Goal: Obtain resource: Download file/media

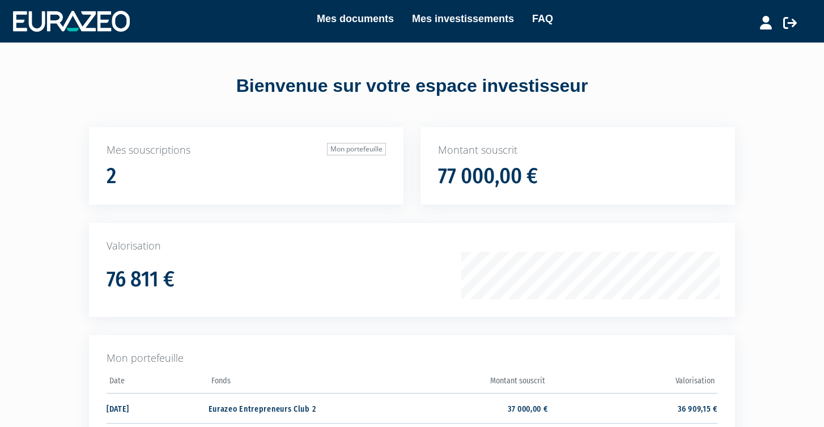
click at [368, 15] on link "Mes documents" at bounding box center [355, 19] width 77 height 16
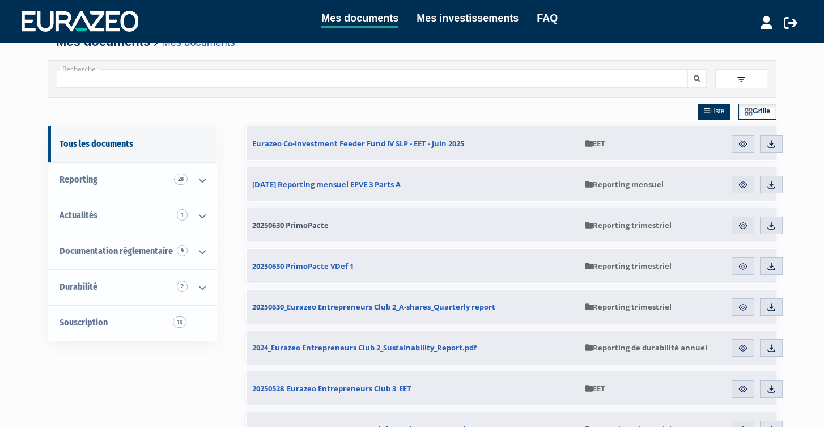
scroll to position [22, 0]
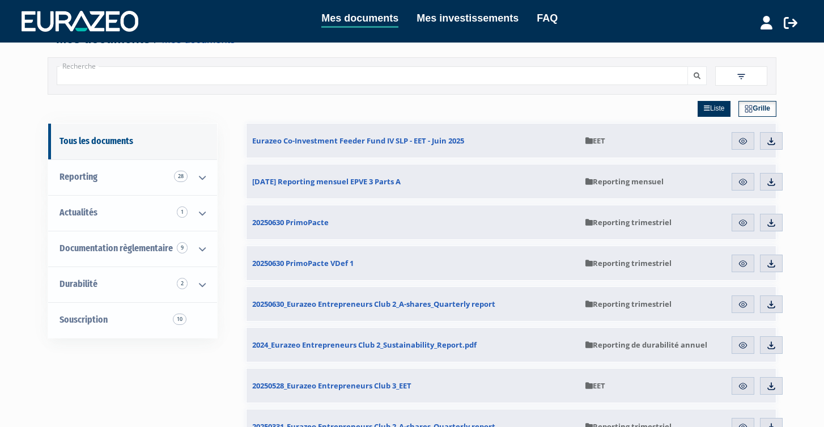
click at [743, 139] on img at bounding box center [743, 141] width 10 height 10
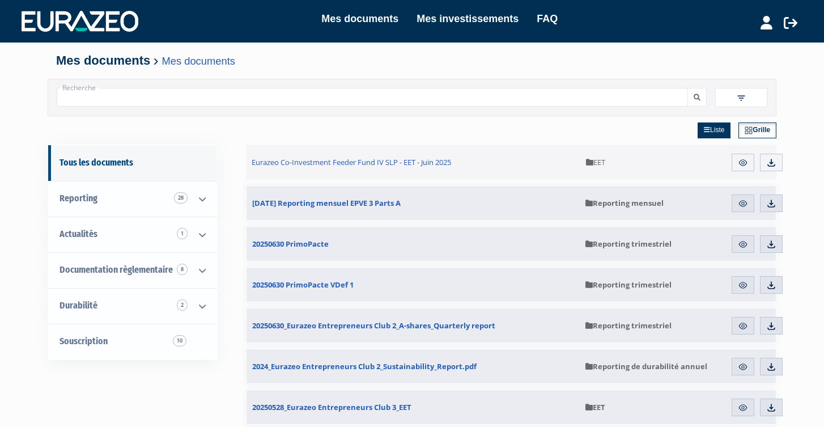
click at [739, 162] on img at bounding box center [743, 163] width 10 height 10
click at [338, 159] on span "Eurazeo Co-Investment Feeder Fund IV SLP - EET - Juin 2025" at bounding box center [352, 162] width 200 height 10
click at [775, 164] on img at bounding box center [771, 163] width 10 height 10
click at [203, 302] on icon at bounding box center [202, 306] width 29 height 35
click at [476, 14] on link "Mes investissements" at bounding box center [468, 19] width 102 height 16
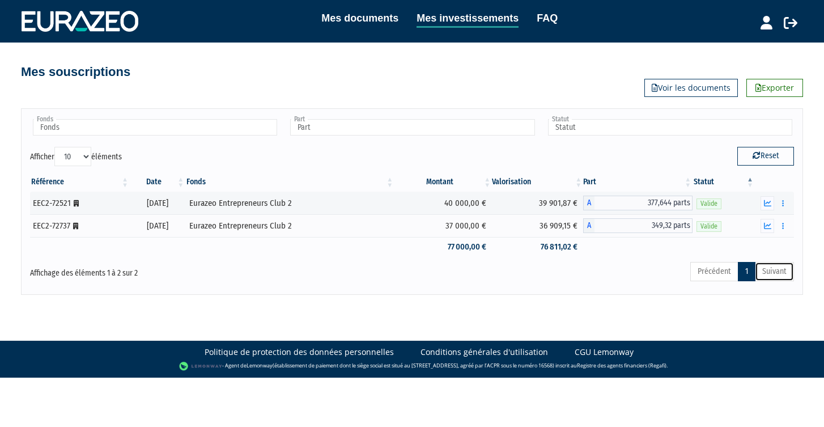
click at [781, 273] on link "Suivant" at bounding box center [774, 271] width 39 height 19
click at [792, 22] on icon at bounding box center [791, 23] width 14 height 14
